Goal: Information Seeking & Learning: Learn about a topic

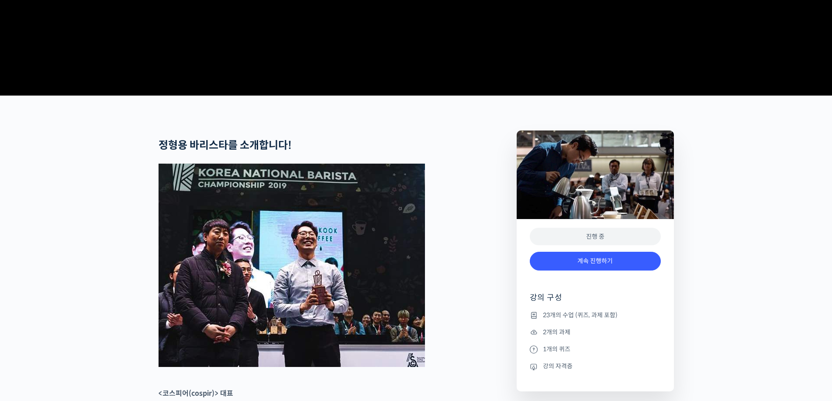
scroll to position [306, 0]
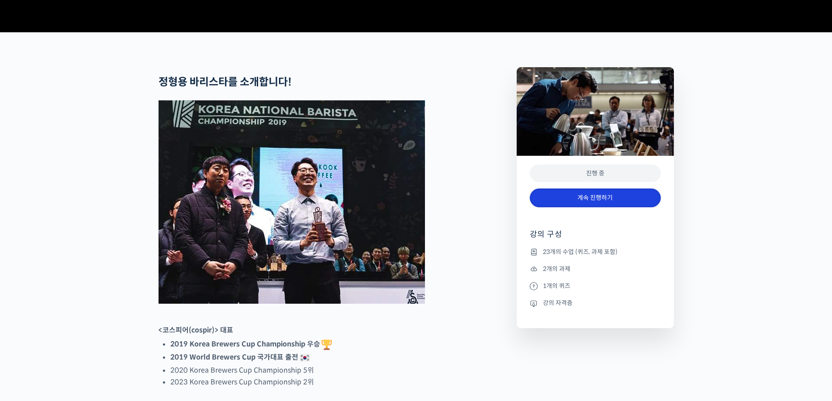
click at [610, 207] on link "계속 진행하기" at bounding box center [595, 198] width 131 height 19
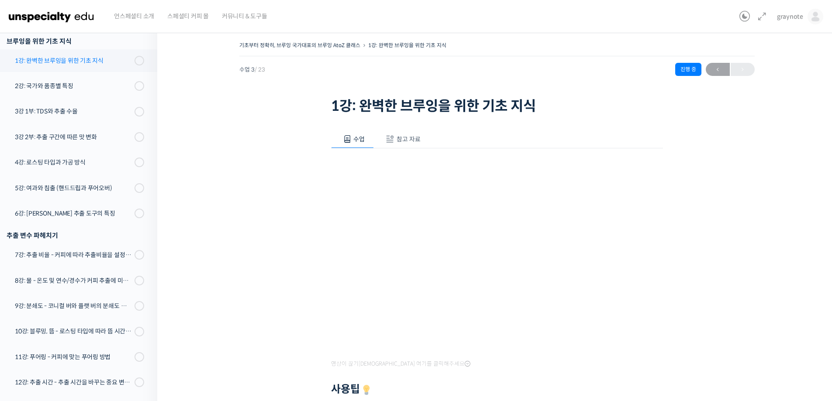
click at [111, 59] on div "1강: 완벽한 브루잉을 위한 기초 지식" at bounding box center [73, 61] width 117 height 10
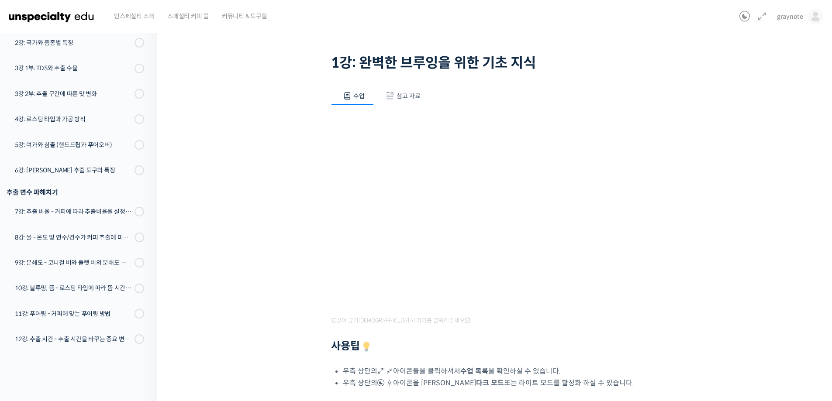
scroll to position [44, 0]
click at [274, 368] on div "기초부터 정확히, 브루잉 국가대표의 브루잉 AtoZ 클래스 1강: 완벽한 브루잉을 위한 기초 지식 진행 중 수업 3 / 23 진행 중 ← 이전…" at bounding box center [497, 265] width 592 height 539
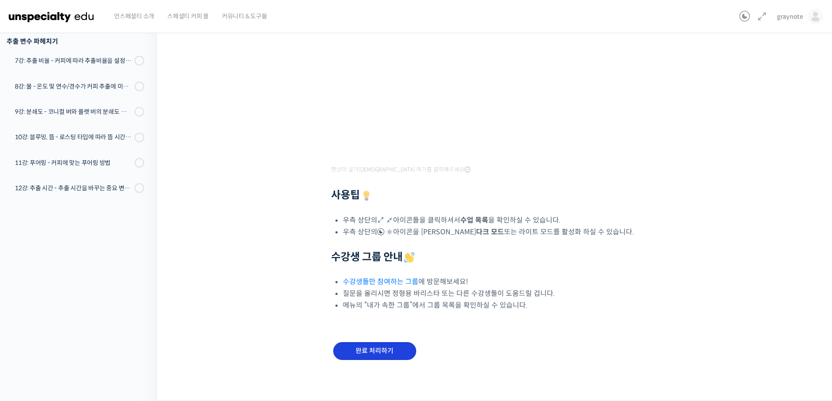
click at [365, 351] on input "완료 처리하기" at bounding box center [374, 351] width 83 height 18
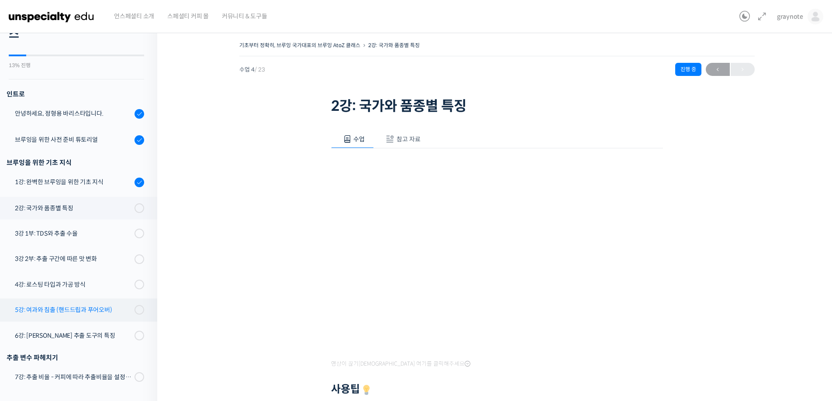
scroll to position [4, 0]
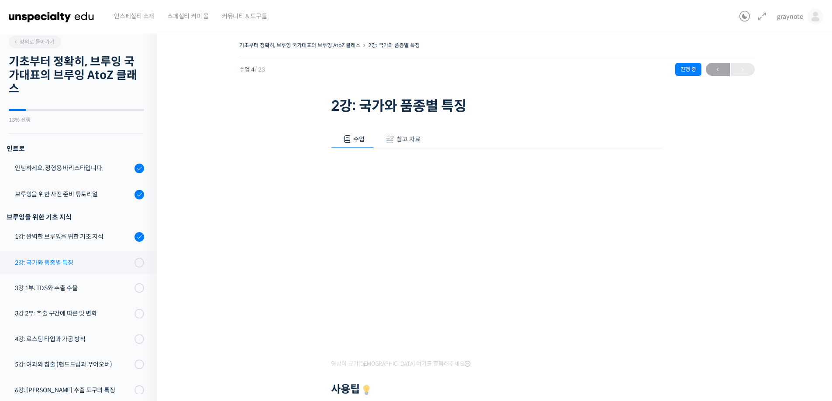
click at [116, 264] on div "2강: 국가와 품종별 특징" at bounding box center [73, 263] width 117 height 10
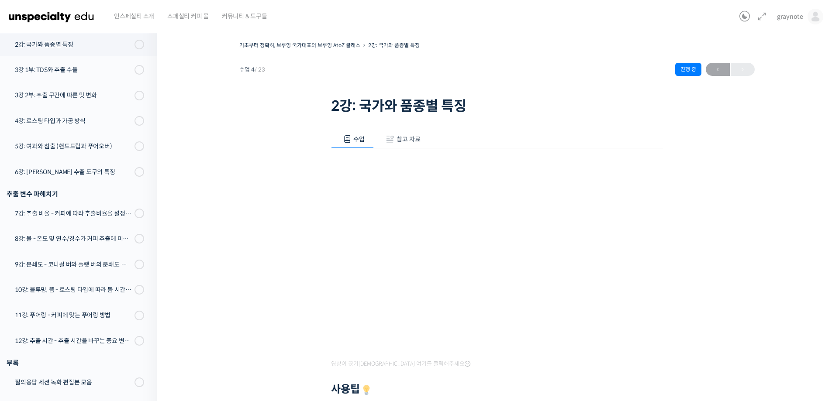
click at [396, 135] on button "참고 자료" at bounding box center [402, 139] width 56 height 18
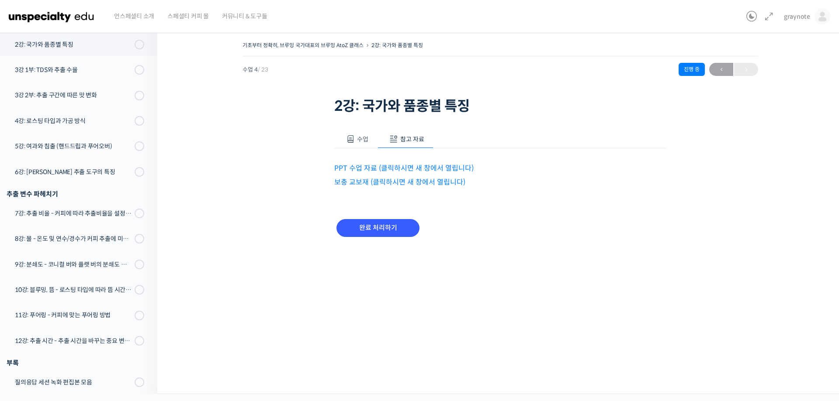
click at [369, 145] on button "수업" at bounding box center [355, 139] width 43 height 18
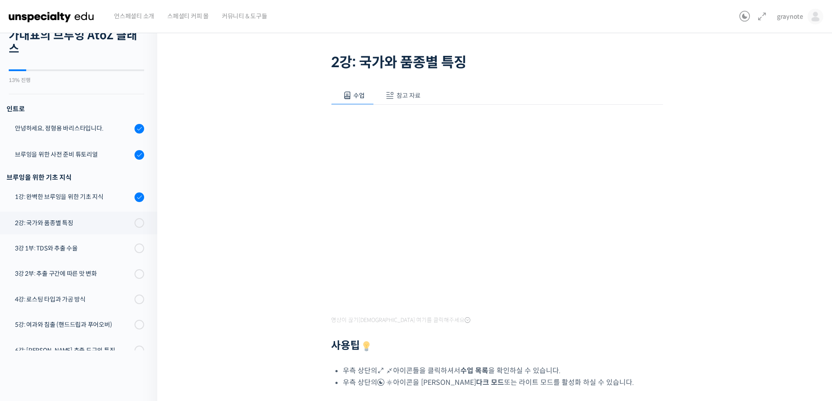
scroll to position [87, 0]
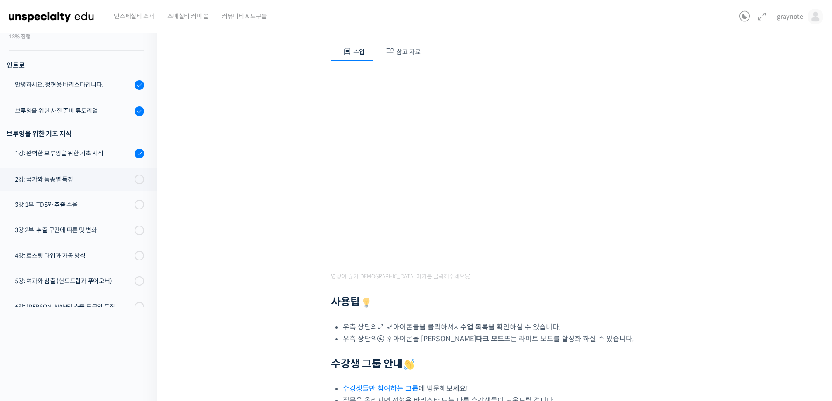
scroll to position [195, 0]
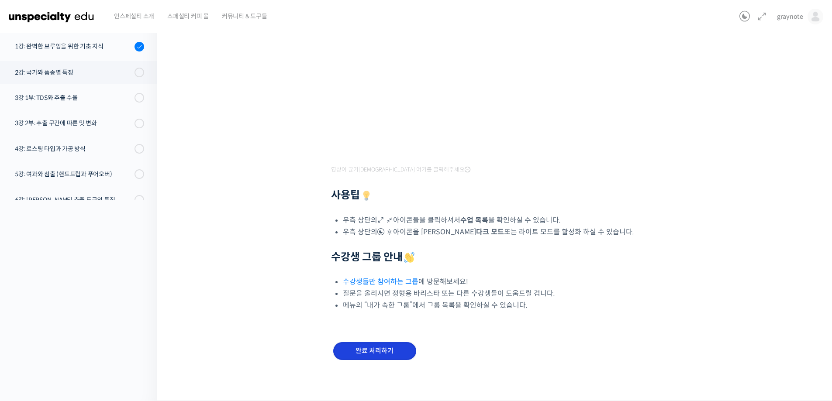
click at [357, 353] on input "완료 처리하기" at bounding box center [374, 351] width 83 height 18
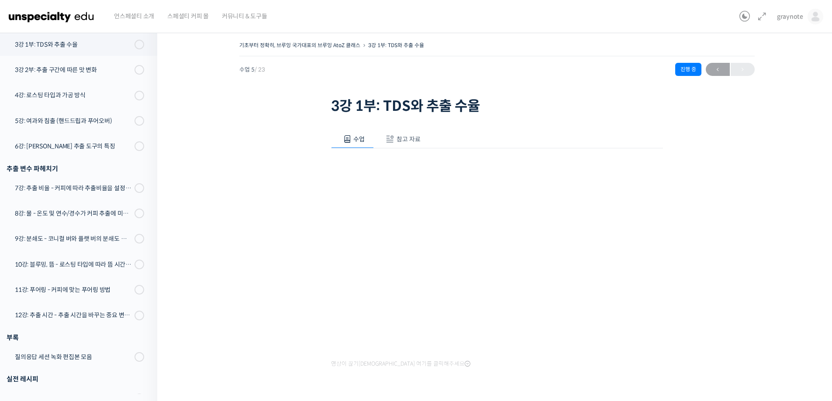
click at [407, 138] on span "참고 자료" at bounding box center [409, 139] width 24 height 8
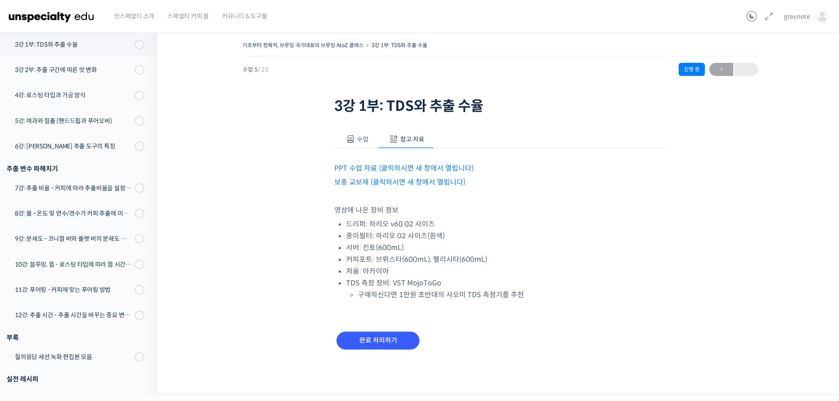
click at [359, 141] on span "수업" at bounding box center [362, 139] width 11 height 8
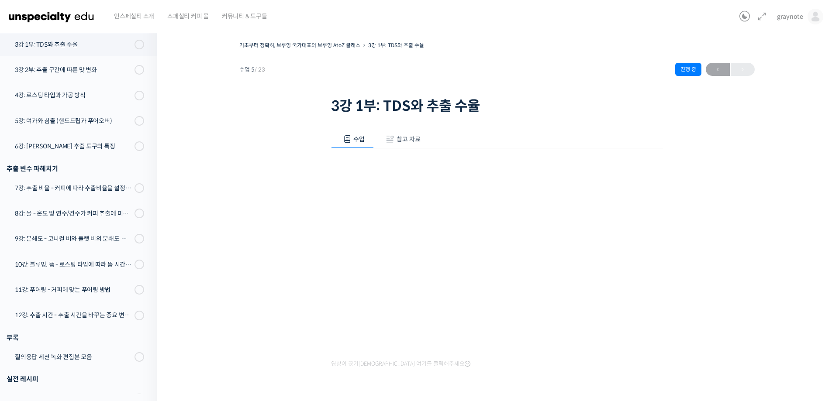
click at [389, 140] on span at bounding box center [390, 139] width 9 height 9
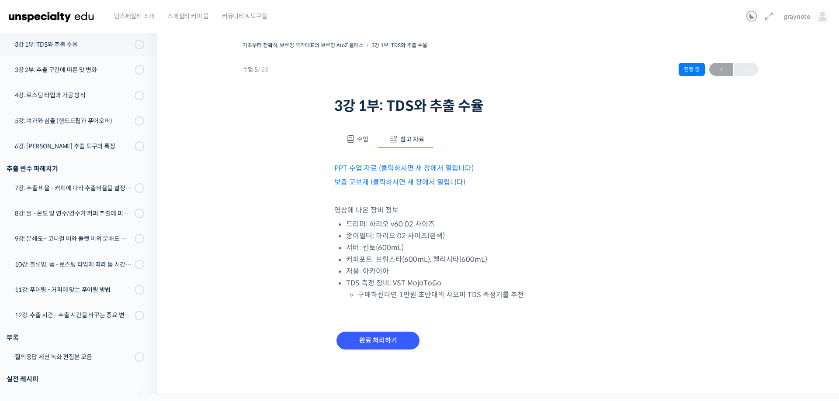
click at [363, 137] on span "수업" at bounding box center [362, 139] width 11 height 8
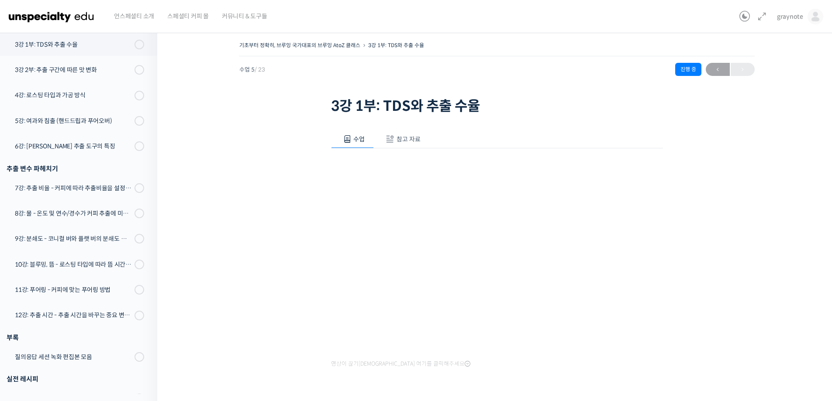
click at [331, 130] on button "수업" at bounding box center [352, 139] width 43 height 18
click at [237, 290] on div "기초부터 정확히, 브루잉 국가대표의 브루잉 AtoZ 클래스 3강 1부: TDS와 추출 수율 진행 중 수업 5 / 23 진행 중 ← 이전 3강 …" at bounding box center [497, 240] width 592 height 403
click at [401, 136] on span "참고 자료" at bounding box center [409, 139] width 24 height 8
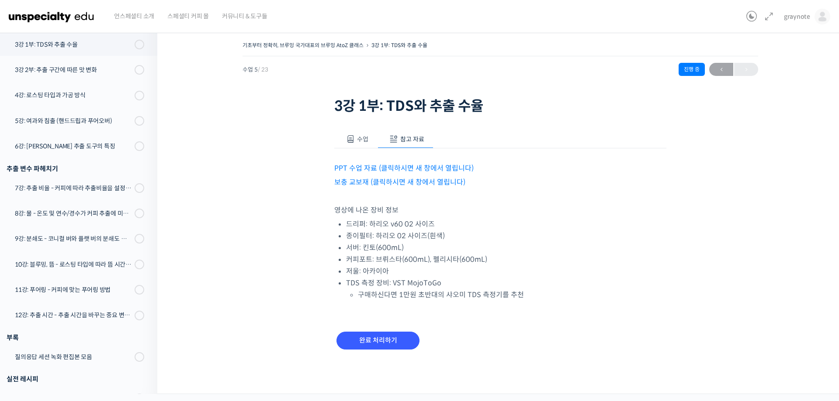
click at [355, 146] on button "수업" at bounding box center [355, 139] width 43 height 18
